Goal: Information Seeking & Learning: Learn about a topic

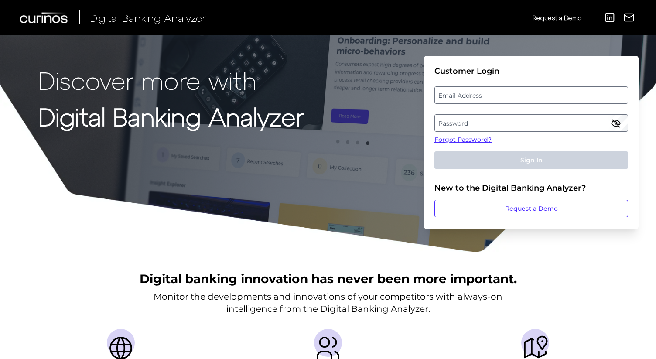
click at [522, 100] on label "Email Address" at bounding box center [531, 95] width 192 height 16
click at [522, 100] on input "email" at bounding box center [531, 94] width 194 height 17
click at [523, 92] on input "Email Address" at bounding box center [531, 94] width 194 height 17
type input "[PERSON_NAME][EMAIL_ADDRESS][PERSON_NAME][DOMAIN_NAME]"
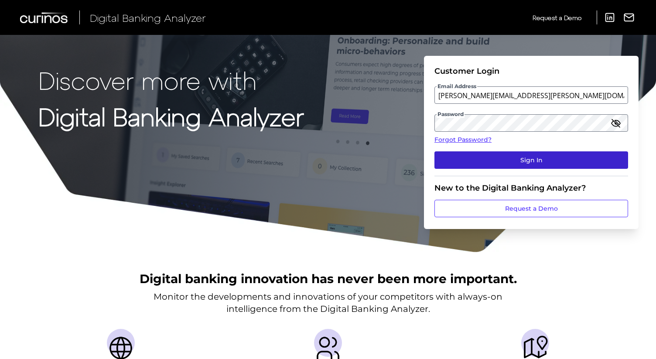
click at [449, 163] on button "Sign In" at bounding box center [531, 159] width 194 height 17
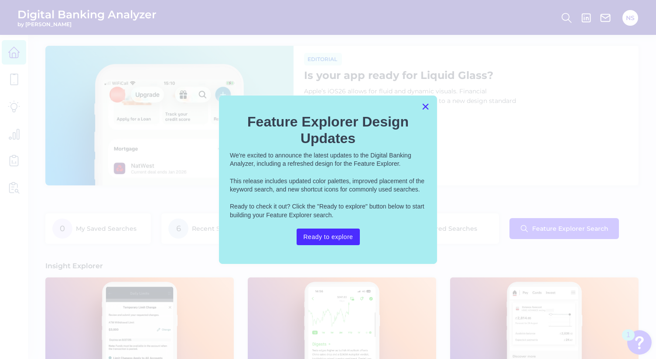
click at [425, 108] on button "×" at bounding box center [425, 106] width 8 height 14
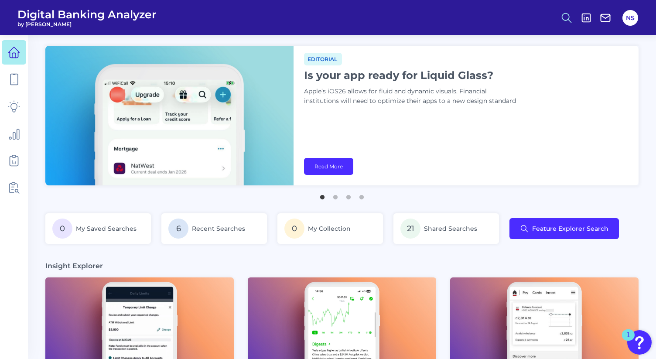
click at [564, 22] on icon at bounding box center [566, 18] width 12 height 12
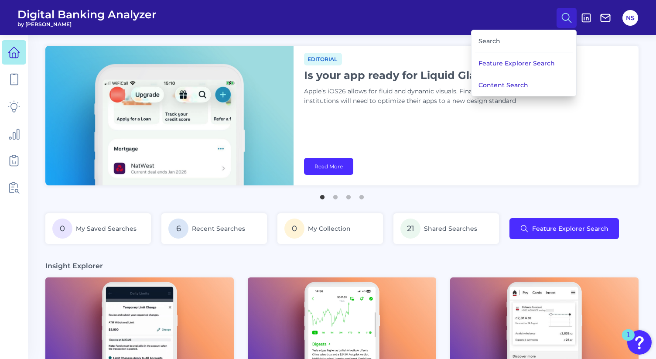
click at [528, 41] on div "Search" at bounding box center [524, 41] width 98 height 22
click at [510, 36] on div "Search" at bounding box center [524, 41] width 98 height 22
click at [509, 68] on button "Feature Explorer Search" at bounding box center [523, 63] width 105 height 22
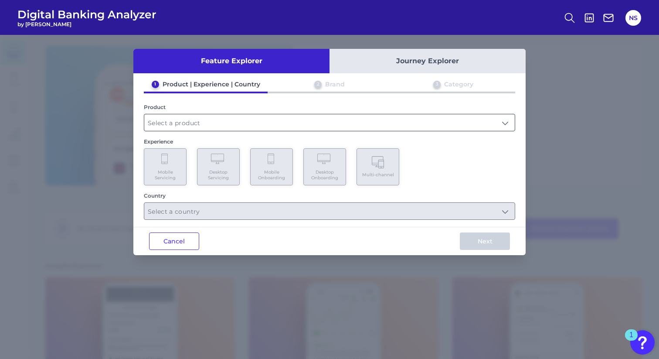
click at [398, 119] on input "text" at bounding box center [329, 122] width 371 height 17
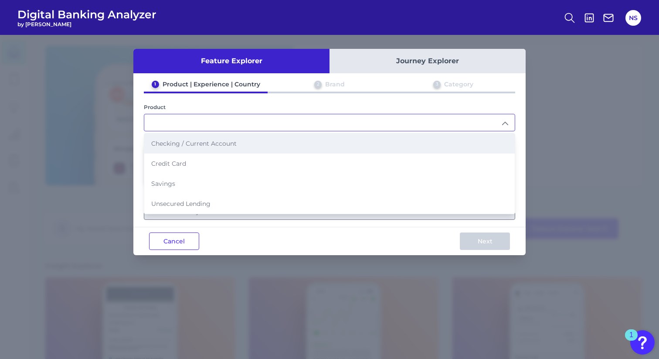
click at [386, 139] on li "Checking / Current Account" at bounding box center [329, 143] width 371 height 20
type input "Checking / Current Account"
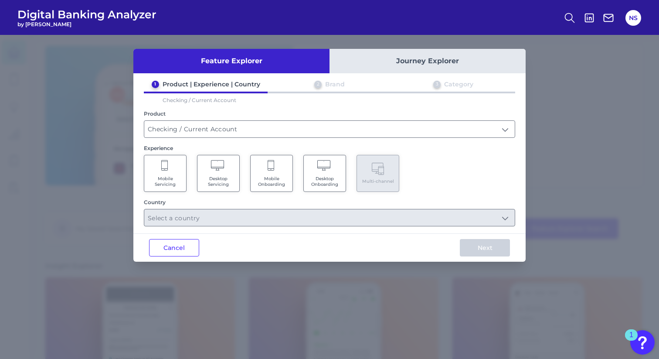
click at [186, 171] on Servicing "Mobile Servicing" at bounding box center [165, 173] width 43 height 37
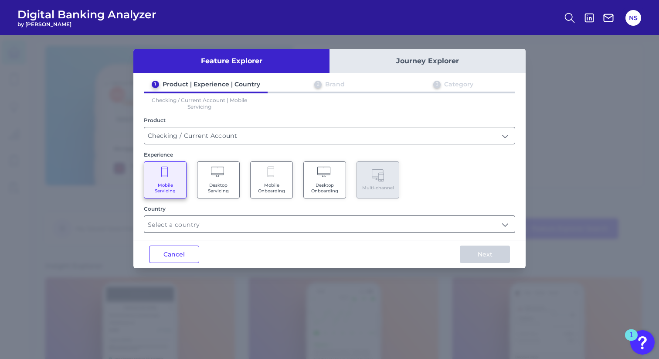
click at [300, 227] on input "text" at bounding box center [329, 224] width 371 height 17
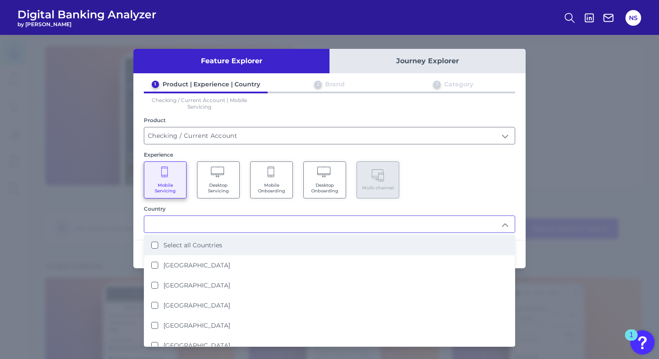
click at [207, 241] on label "Select all Countries" at bounding box center [192, 245] width 59 height 8
type input "Select all Countries"
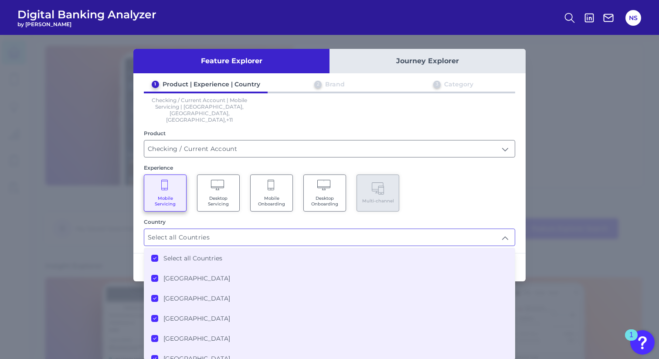
click at [512, 182] on div "Mobile Servicing Desktop Servicing Mobile Onboarding Desktop Onboarding Multi-c…" at bounding box center [329, 192] width 371 height 37
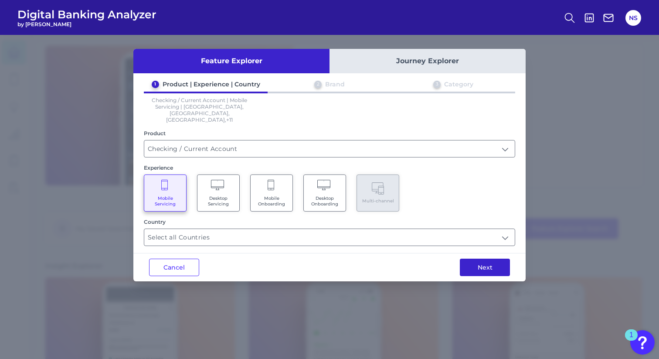
click at [490, 258] on button "Next" at bounding box center [485, 266] width 50 height 17
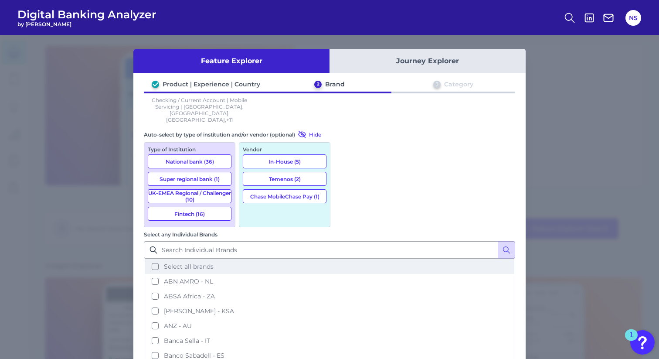
click at [346, 259] on button "Select all brands" at bounding box center [330, 266] width 370 height 15
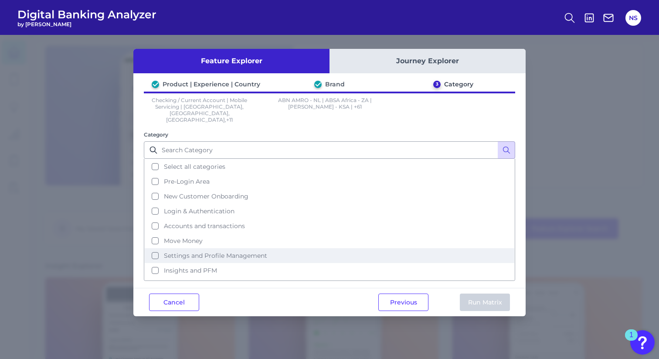
scroll to position [37, 0]
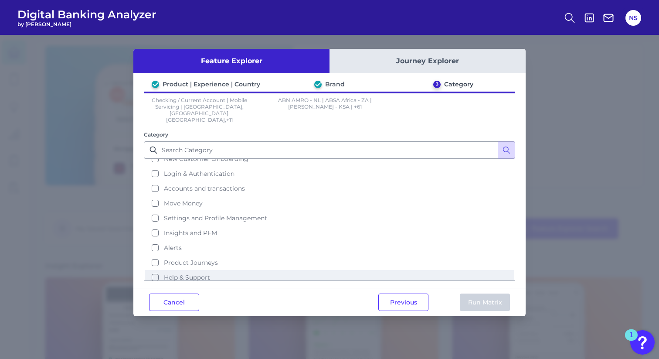
click at [155, 270] on button "Help & Support" at bounding box center [330, 277] width 370 height 15
click at [482, 294] on button "Run Matrix" at bounding box center [485, 301] width 50 height 17
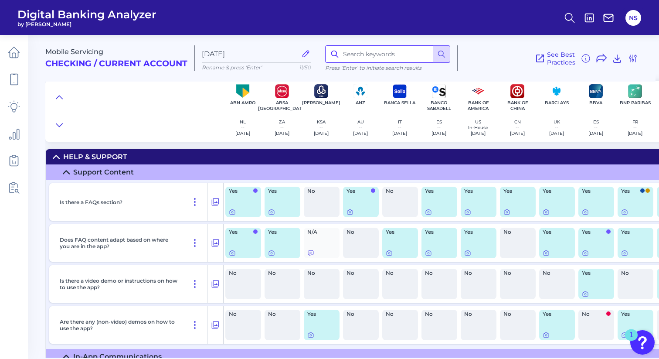
click at [370, 55] on input at bounding box center [387, 53] width 125 height 17
type input "dispute"
click at [444, 55] on button at bounding box center [441, 53] width 17 height 17
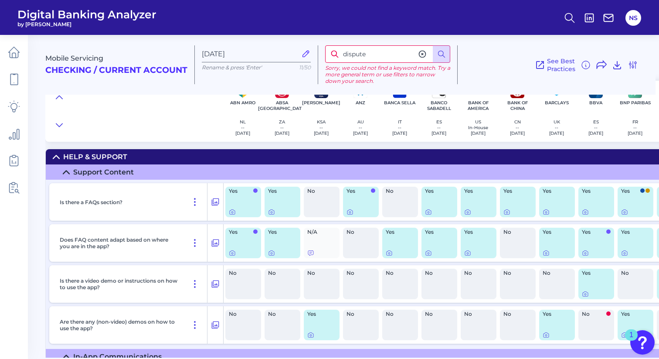
drag, startPoint x: 374, startPoint y: 57, endPoint x: 299, endPoint y: 56, distance: 75.0
click at [299, 56] on div "Mobile Servicing Checking / Current Account [DATE] Rename & press 'Enter' 11/50…" at bounding box center [350, 61] width 610 height 67
click at [576, 19] on button at bounding box center [570, 18] width 20 height 20
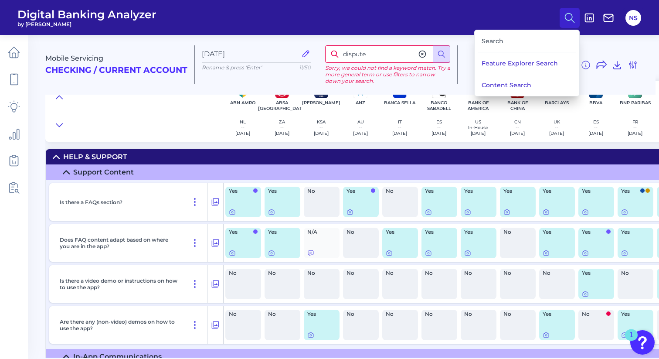
click at [537, 36] on div "Search" at bounding box center [527, 41] width 98 height 22
click at [527, 84] on button "Content Search" at bounding box center [527, 85] width 105 height 22
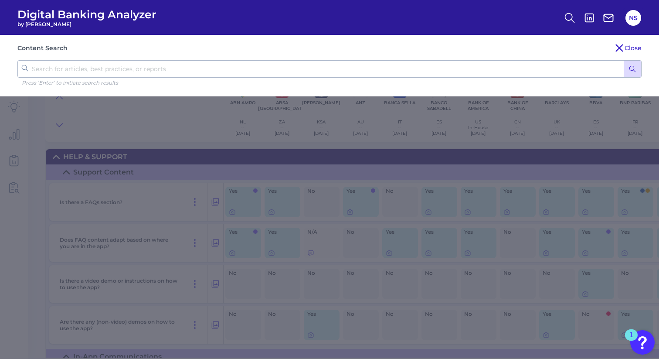
click at [508, 73] on input "text" at bounding box center [329, 68] width 624 height 17
click at [621, 67] on input "dispute" at bounding box center [329, 68] width 624 height 17
type input "dispute"
click at [630, 69] on circle "submit" at bounding box center [631, 68] width 5 height 5
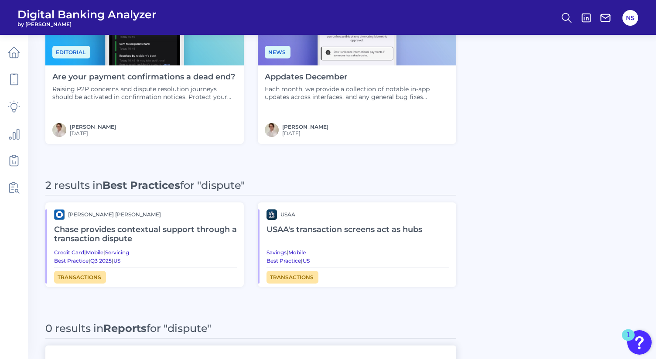
scroll to position [338, 0]
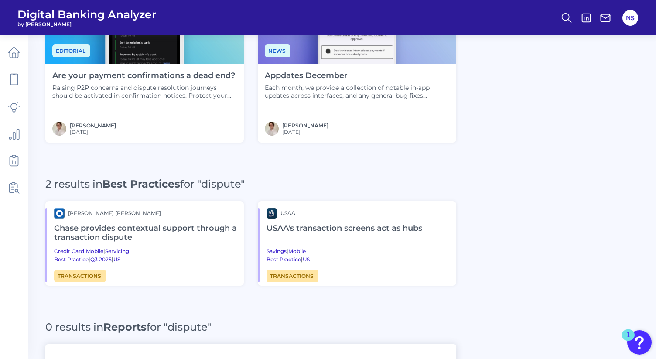
click at [195, 228] on h2 "Chase provides contextual support through a transaction dispute" at bounding box center [145, 232] width 183 height 29
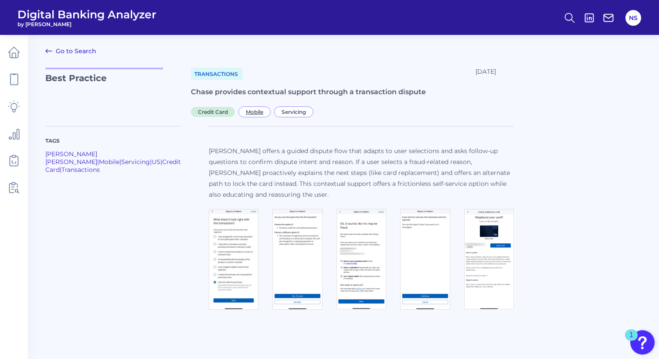
click at [269, 111] on span "Mobile" at bounding box center [254, 111] width 32 height 11
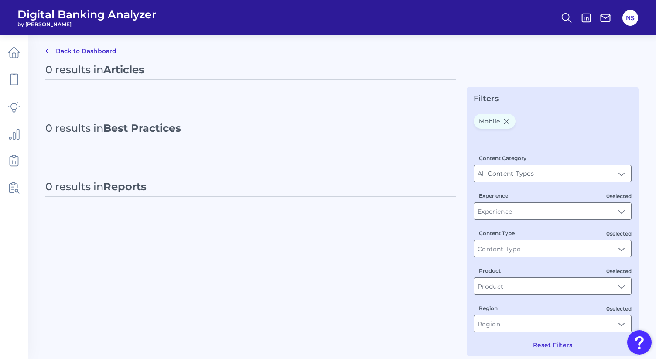
type input "Mobile"
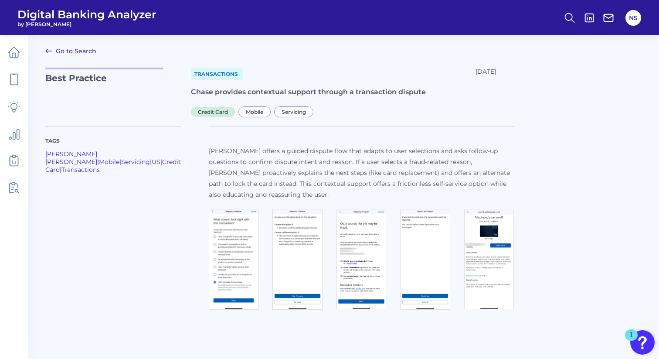
click at [209, 259] on img at bounding box center [234, 259] width 50 height 101
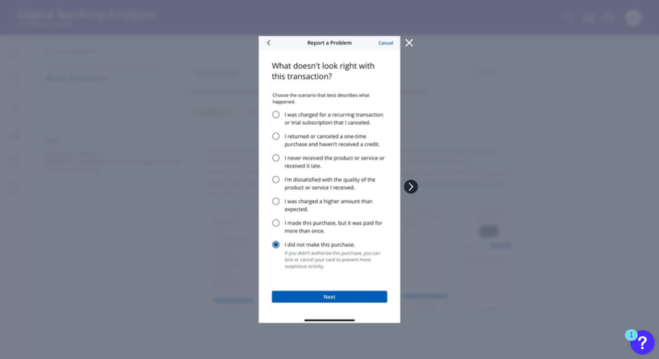
click at [413, 184] on icon at bounding box center [411, 187] width 8 height 8
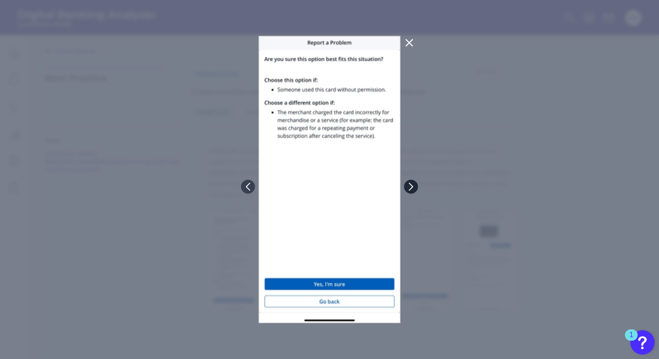
click at [413, 184] on icon at bounding box center [411, 187] width 8 height 8
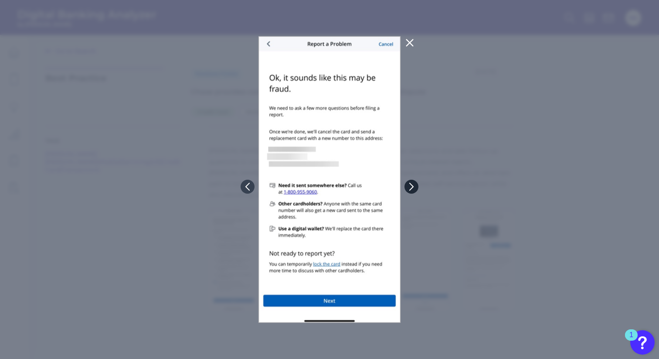
click at [413, 184] on icon at bounding box center [412, 187] width 8 height 8
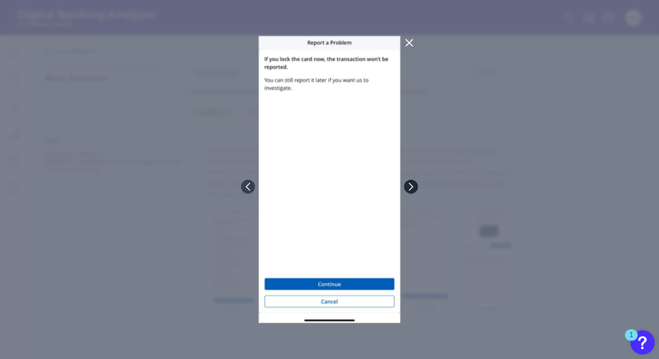
click at [413, 184] on icon at bounding box center [411, 187] width 8 height 8
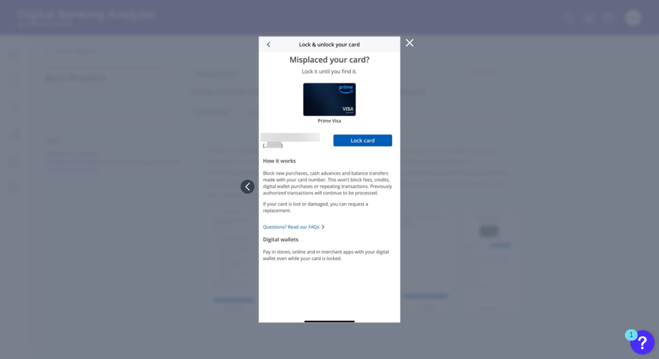
click at [412, 44] on icon at bounding box center [410, 42] width 10 height 10
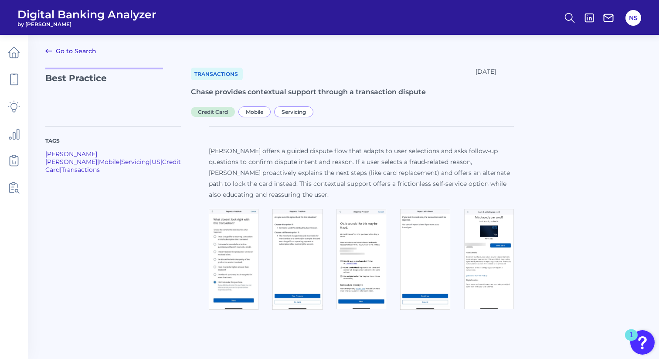
click at [73, 52] on link "Go to Search" at bounding box center [70, 51] width 51 height 10
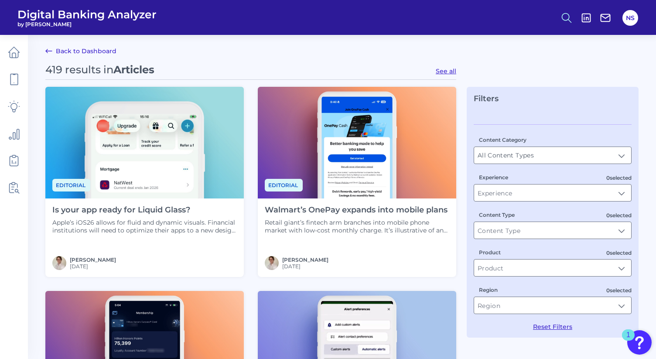
click at [568, 21] on icon at bounding box center [566, 18] width 12 height 12
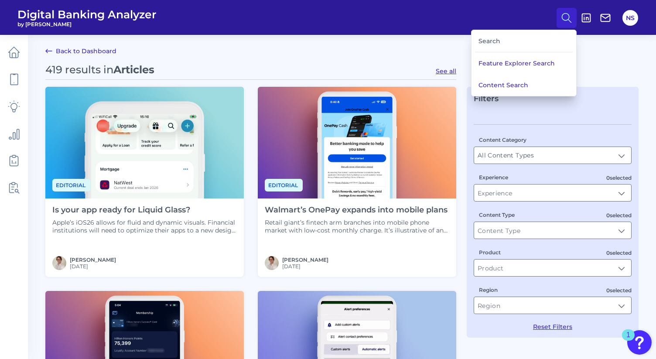
click at [512, 39] on div "Search" at bounding box center [524, 41] width 98 height 22
click at [507, 79] on button "Content Search" at bounding box center [523, 85] width 105 height 22
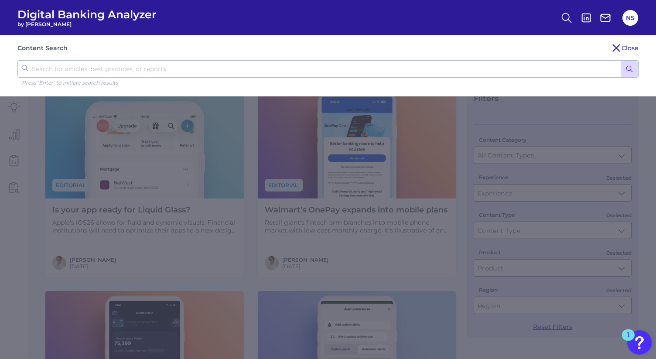
click at [456, 68] on input "text" at bounding box center [327, 68] width 621 height 17
type input "progress update"
click at [620, 61] on button "submit" at bounding box center [628, 69] width 17 height 17
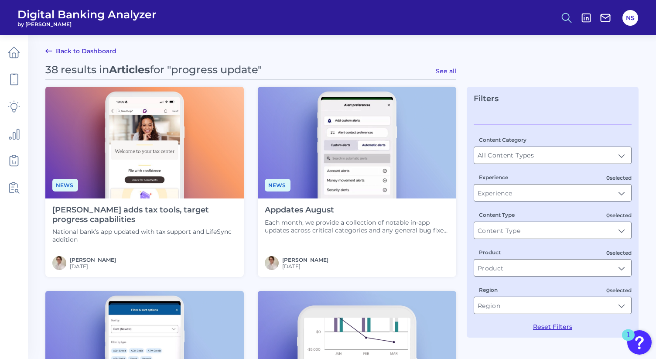
click at [565, 17] on icon at bounding box center [566, 18] width 12 height 12
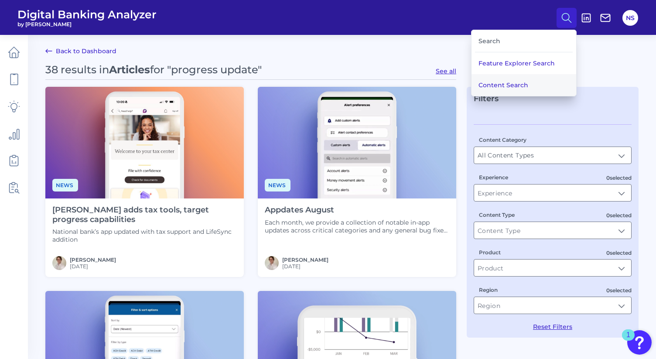
click at [515, 80] on button "Content Search" at bounding box center [523, 85] width 105 height 22
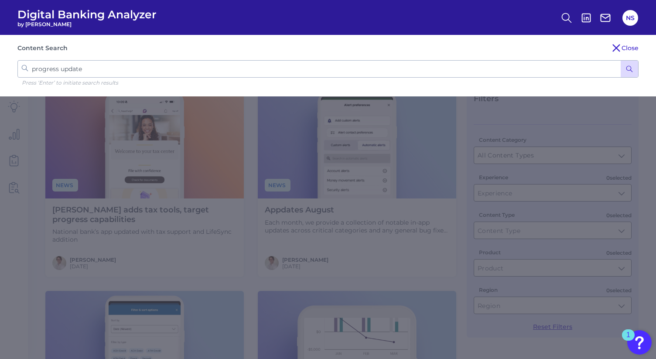
click at [390, 66] on input "progress update" at bounding box center [327, 68] width 621 height 17
type input "dispute"
click at [629, 69] on icon "submit" at bounding box center [629, 69] width 8 height 8
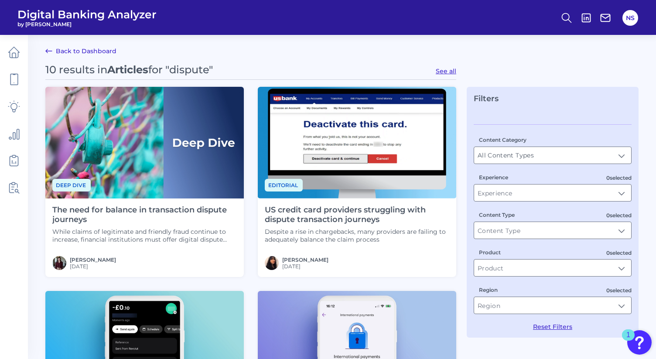
click at [210, 148] on img at bounding box center [144, 143] width 198 height 112
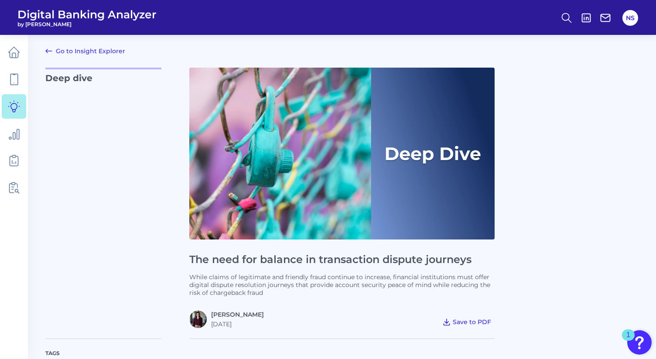
click at [474, 319] on span "Save to PDF" at bounding box center [471, 322] width 38 height 8
